Goal: Information Seeking & Learning: Check status

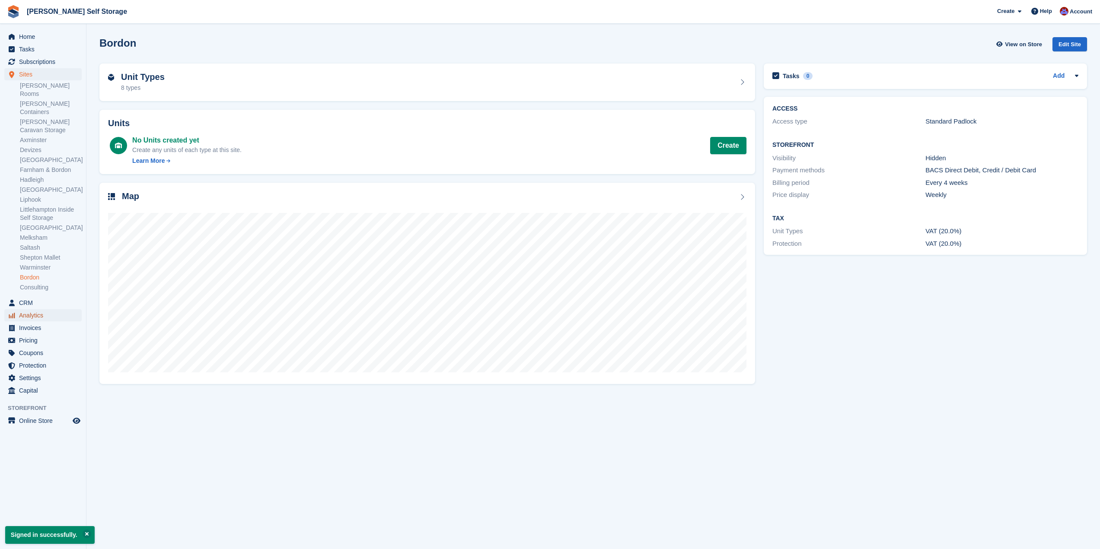
click at [46, 309] on span "Analytics" at bounding box center [45, 315] width 52 height 12
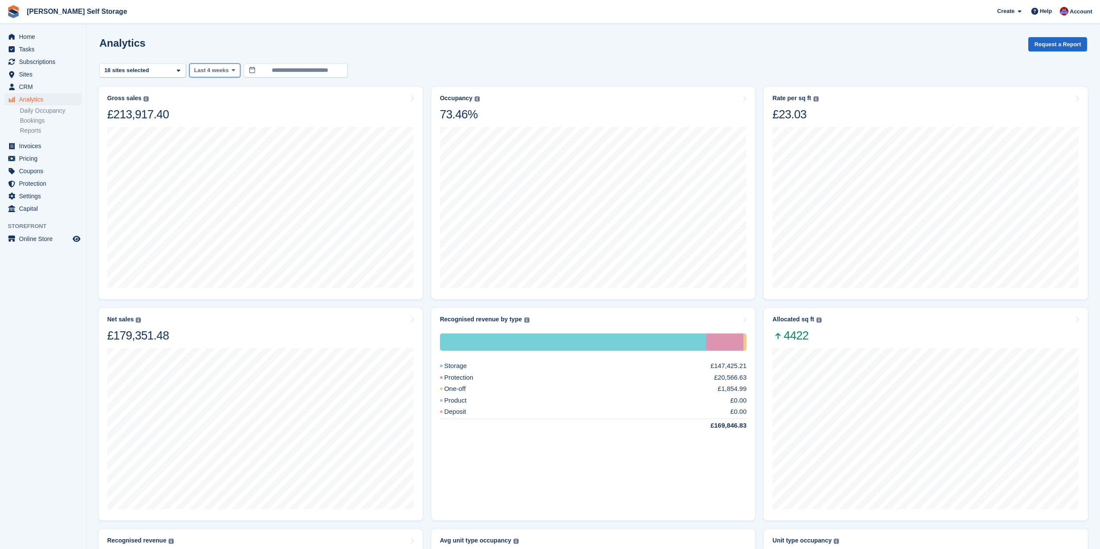
click at [233, 74] on button "Last 4 weeks" at bounding box center [214, 71] width 51 height 14
click at [226, 229] on link "Year to date" at bounding box center [230, 231] width 75 height 16
click at [27, 110] on link "Daily Occupancy" at bounding box center [51, 111] width 62 height 8
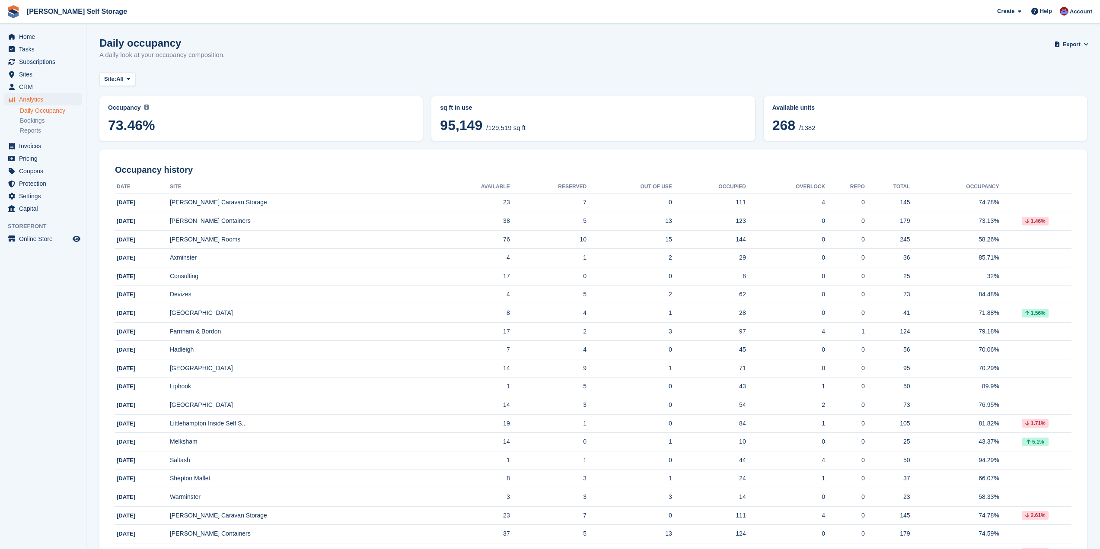
click at [504, 129] on span "/129,519 sq ft" at bounding box center [505, 127] width 39 height 7
click at [462, 126] on span "95,149" at bounding box center [461, 126] width 42 height 16
click at [456, 108] on span "sq ft in use" at bounding box center [456, 107] width 32 height 7
